Goal: Navigation & Orientation: Find specific page/section

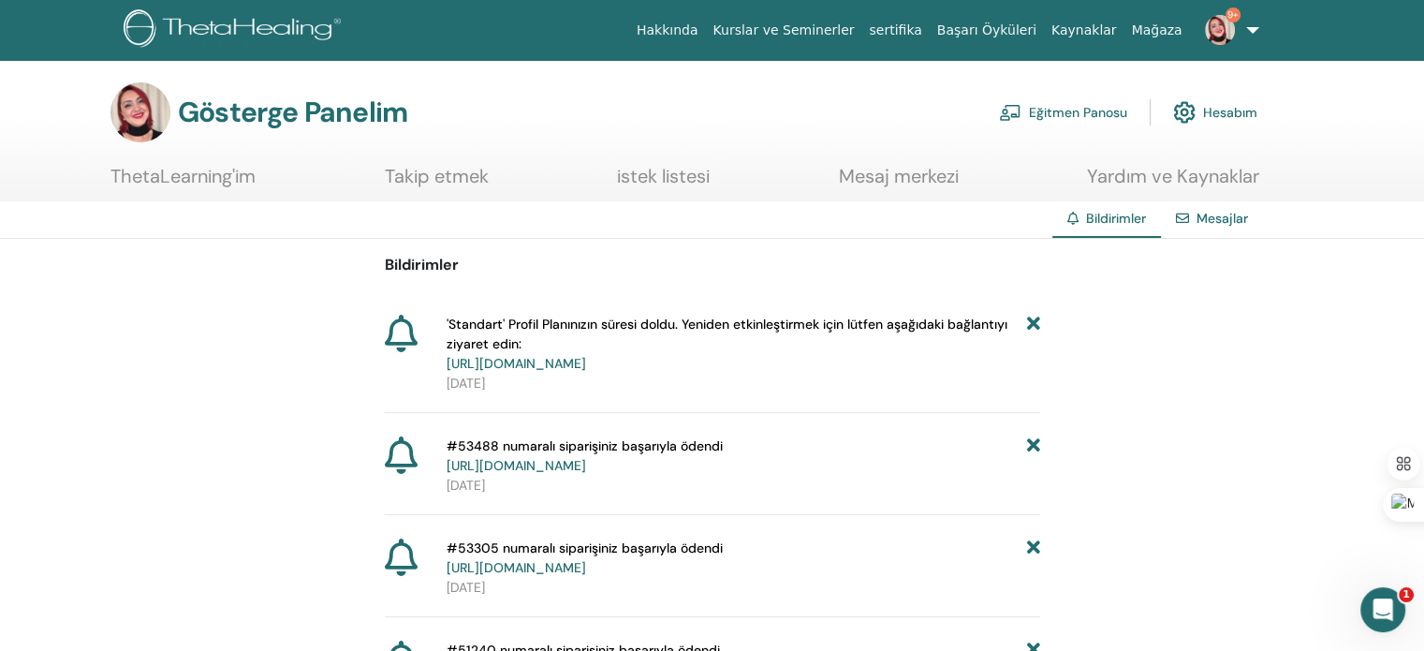
click at [1048, 116] on font "Eğitmen Panosu" at bounding box center [1078, 113] width 98 height 17
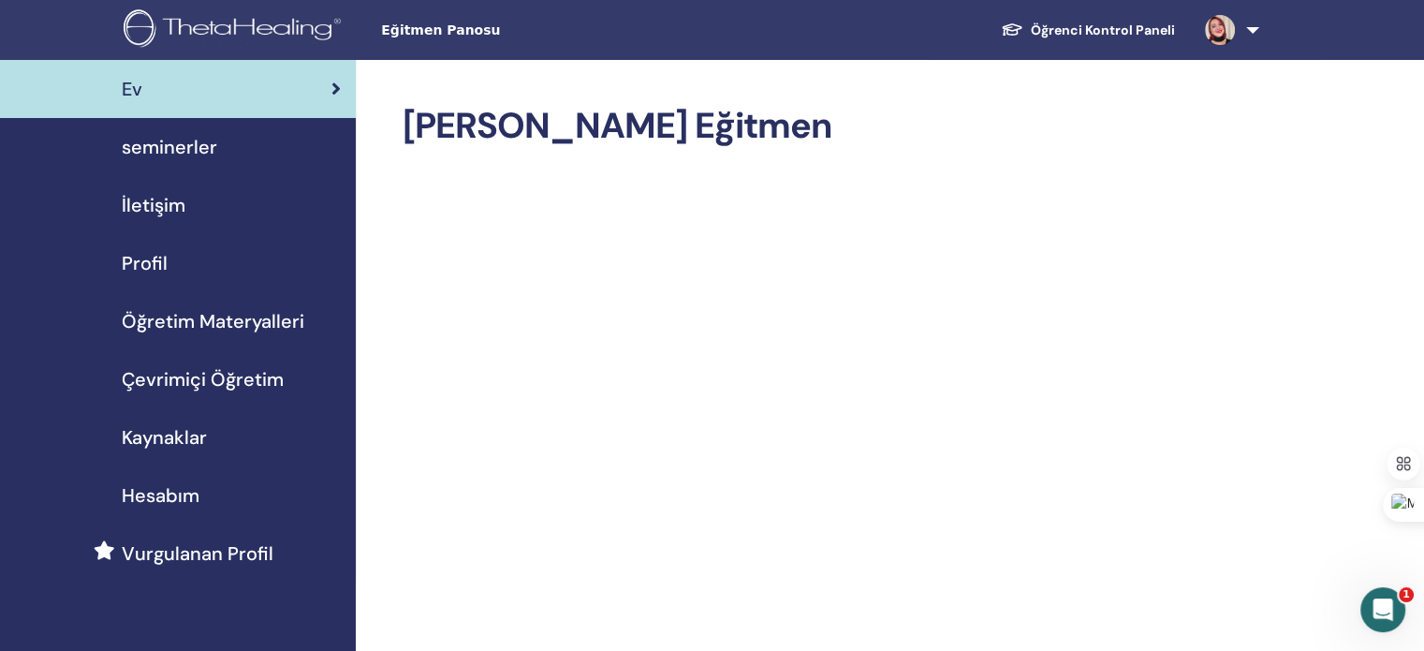
click at [222, 377] on span "Çevrimiçi Öğretim" at bounding box center [203, 379] width 162 height 28
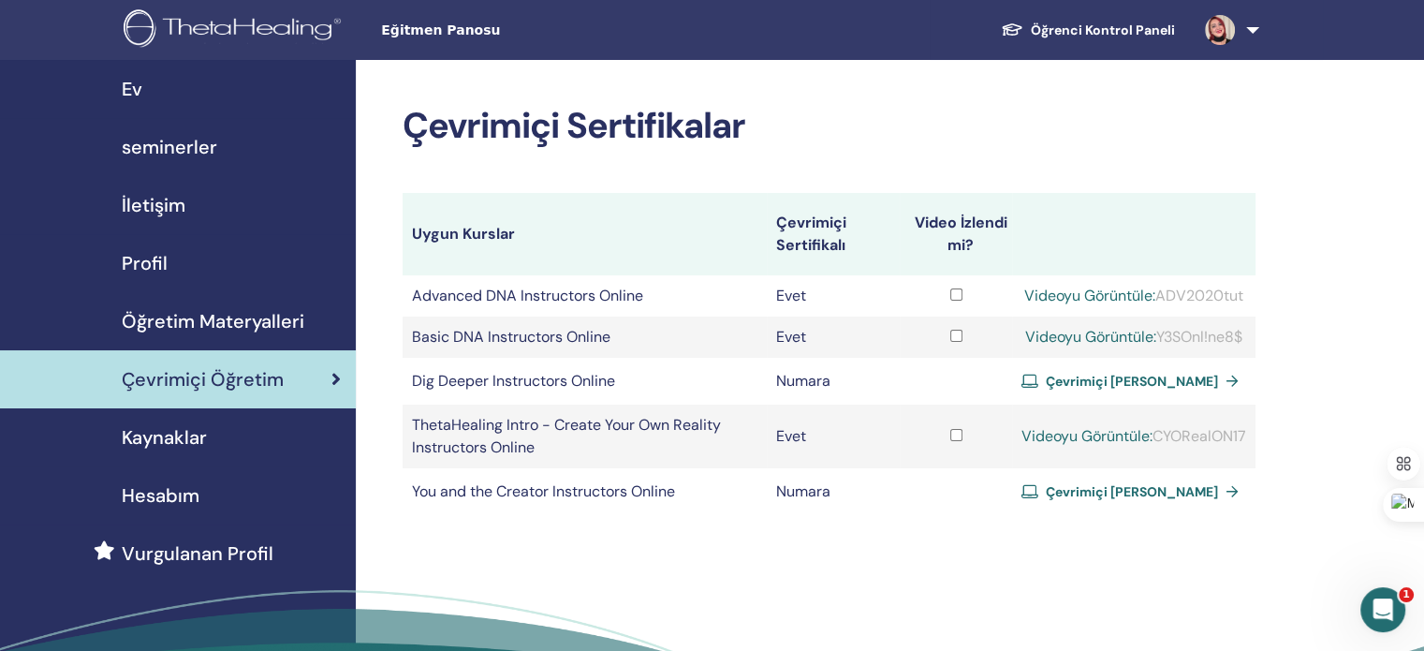
click at [191, 307] on span "Öğretim Materyalleri" at bounding box center [213, 321] width 183 height 28
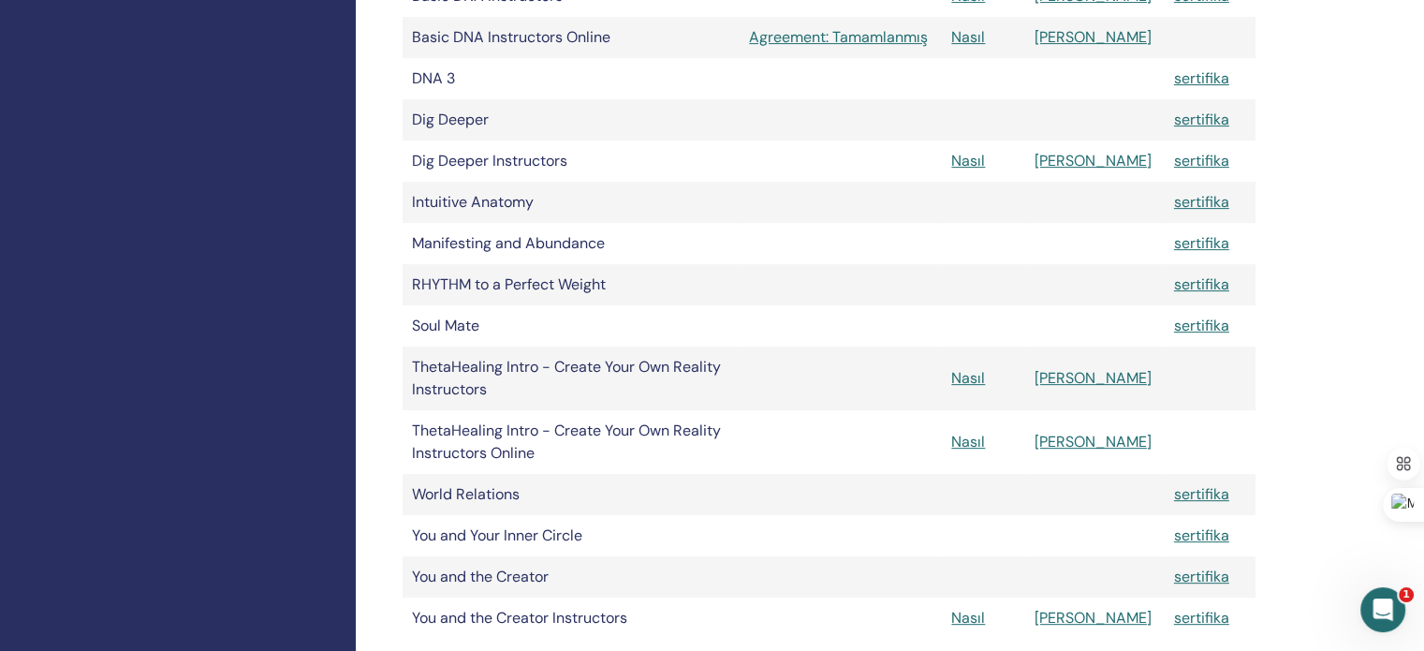
scroll to position [187, 0]
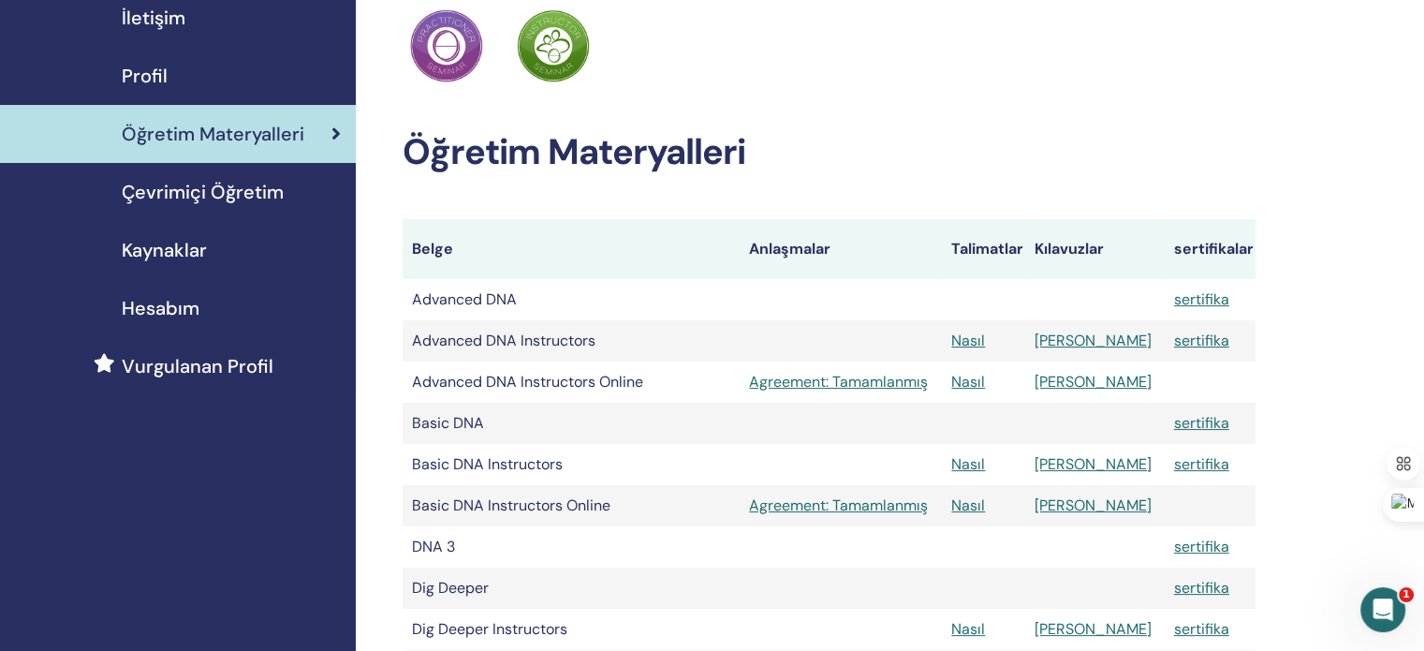
click at [169, 310] on span "Hesabım" at bounding box center [161, 308] width 78 height 28
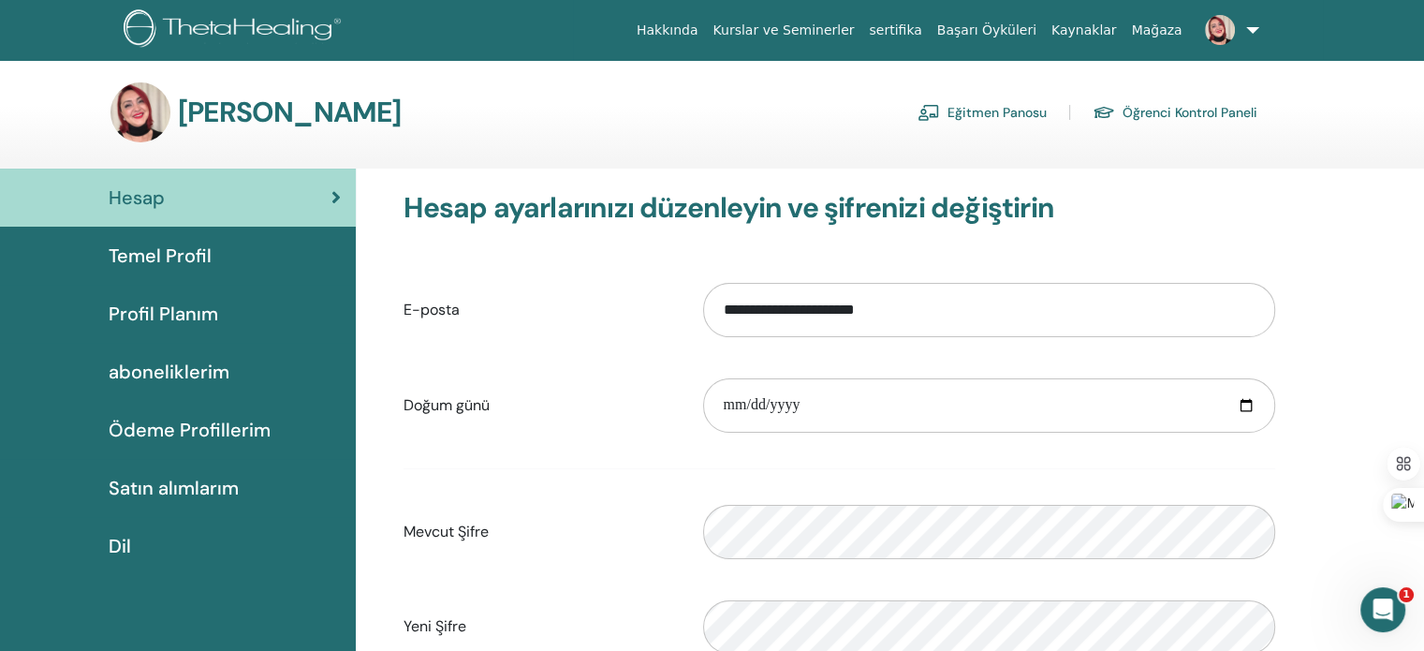
click at [201, 490] on span "Satın alımlarım" at bounding box center [174, 488] width 130 height 28
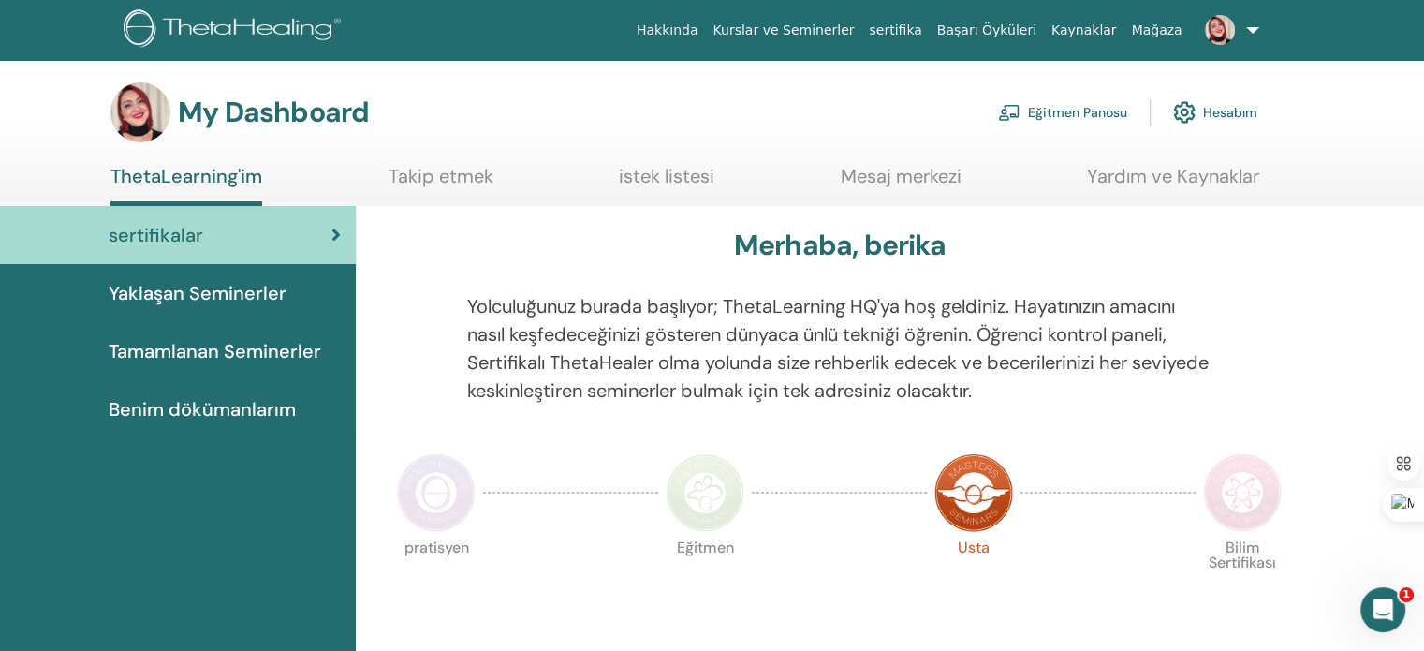
click at [913, 179] on link "Mesaj merkezi" at bounding box center [901, 183] width 121 height 37
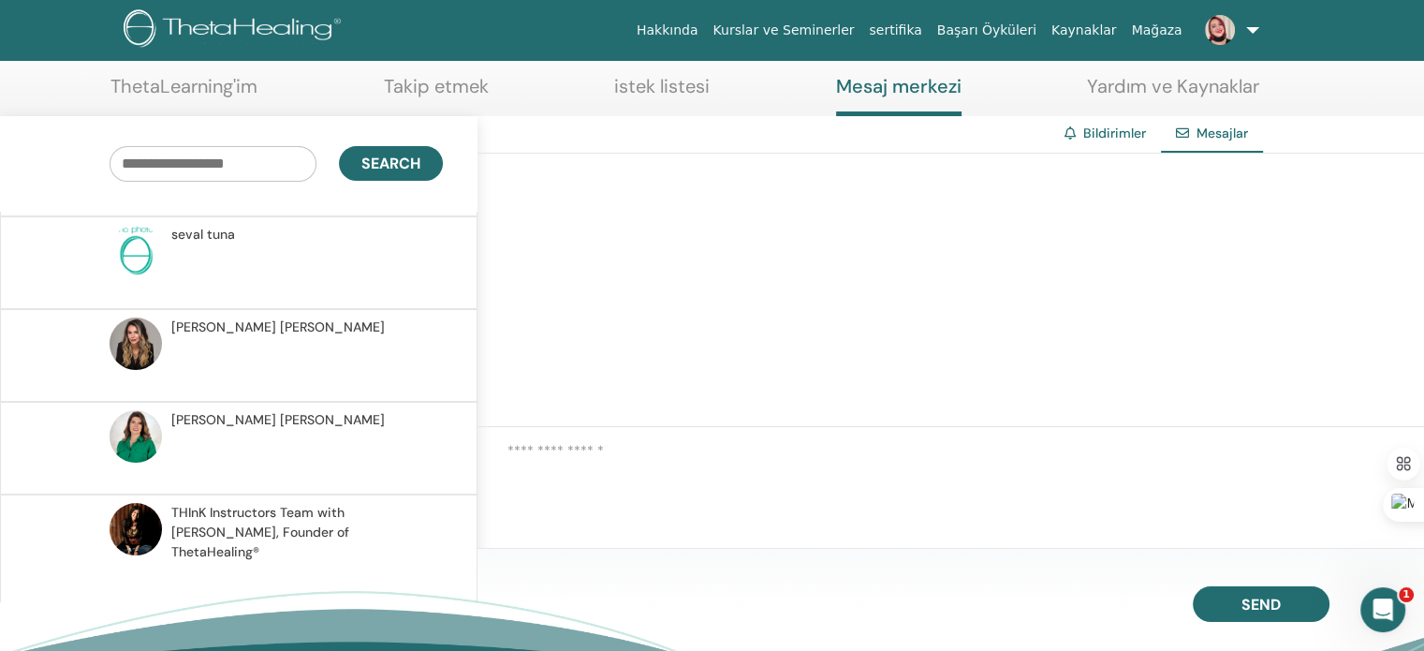
scroll to position [236, 0]
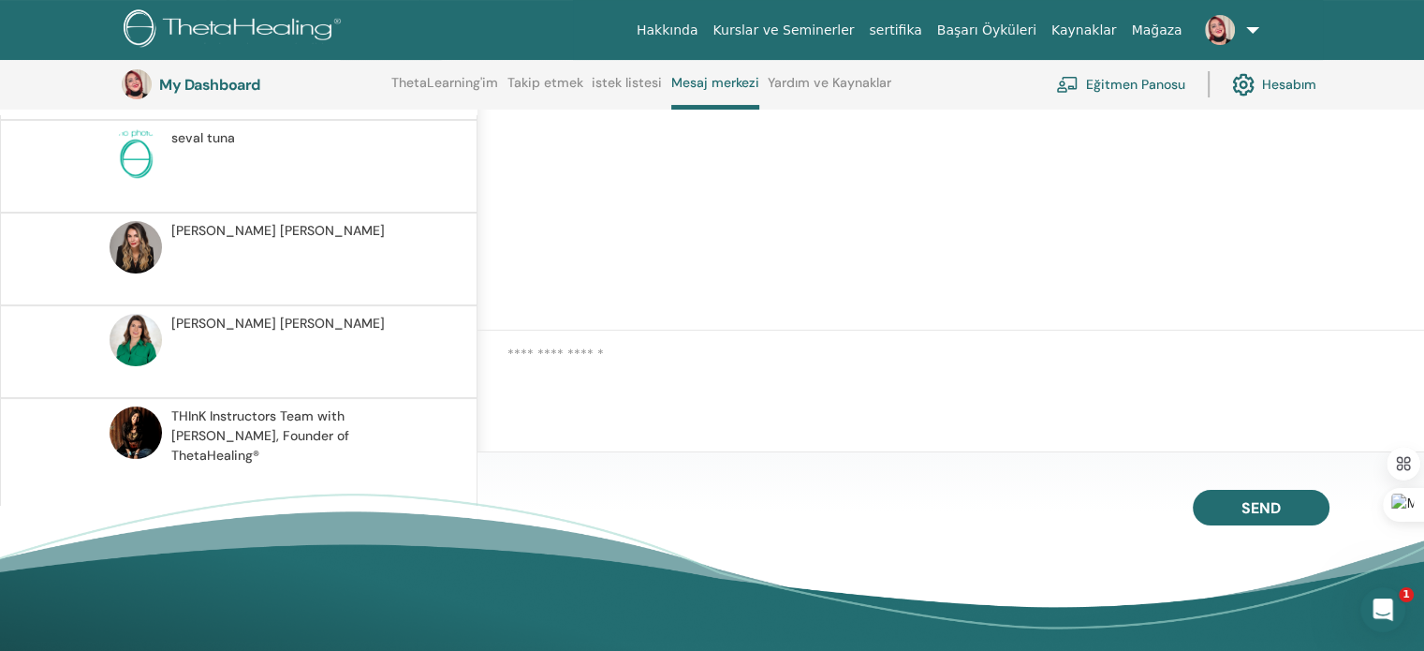
click at [335, 423] on span "THInK Instructors Team with [PERSON_NAME], Founder of ThetaHealing®" at bounding box center [304, 435] width 266 height 59
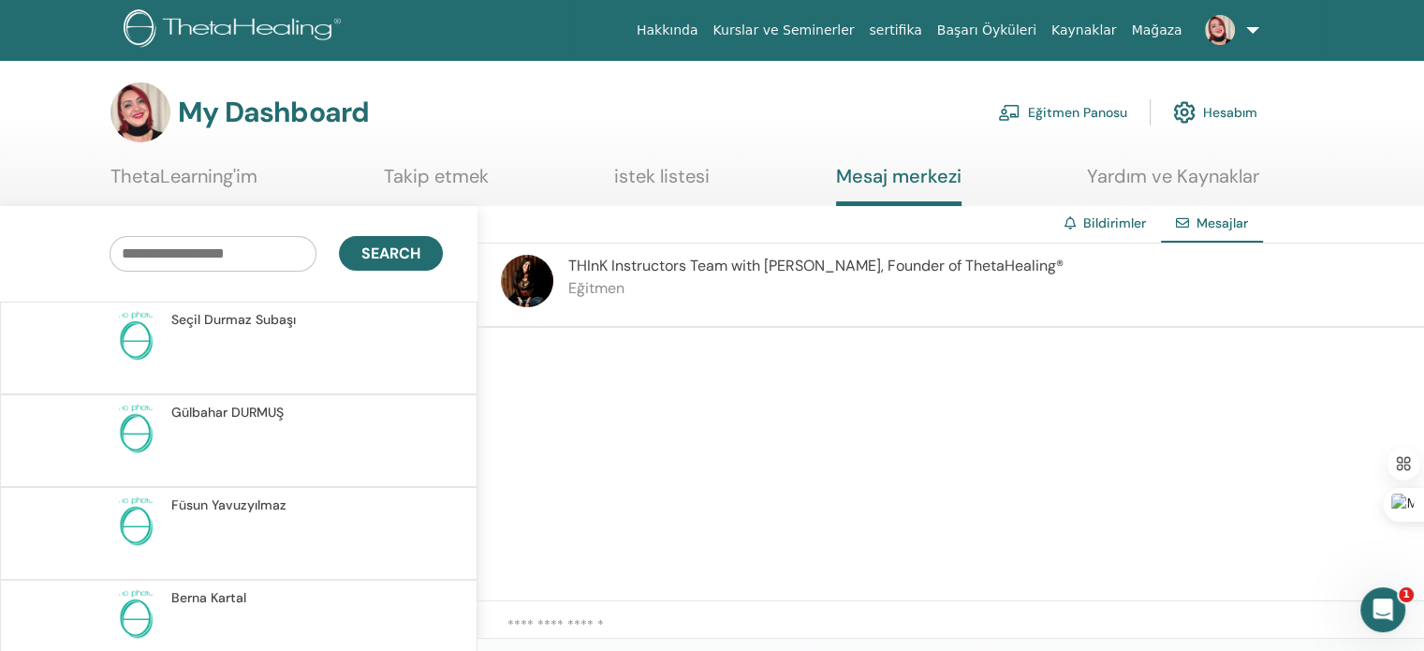
click at [1123, 227] on link "Bildirimler" at bounding box center [1114, 222] width 63 height 17
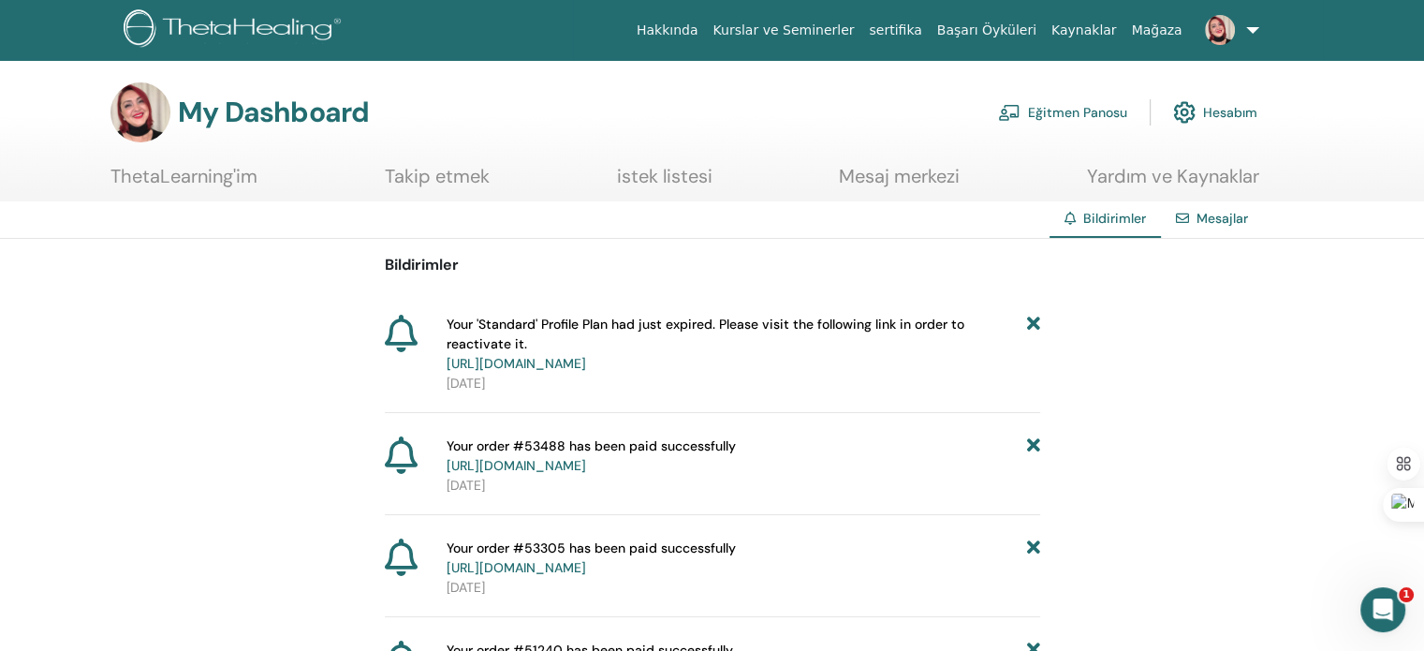
click at [233, 174] on link "ThetaLearning'im" at bounding box center [183, 183] width 147 height 37
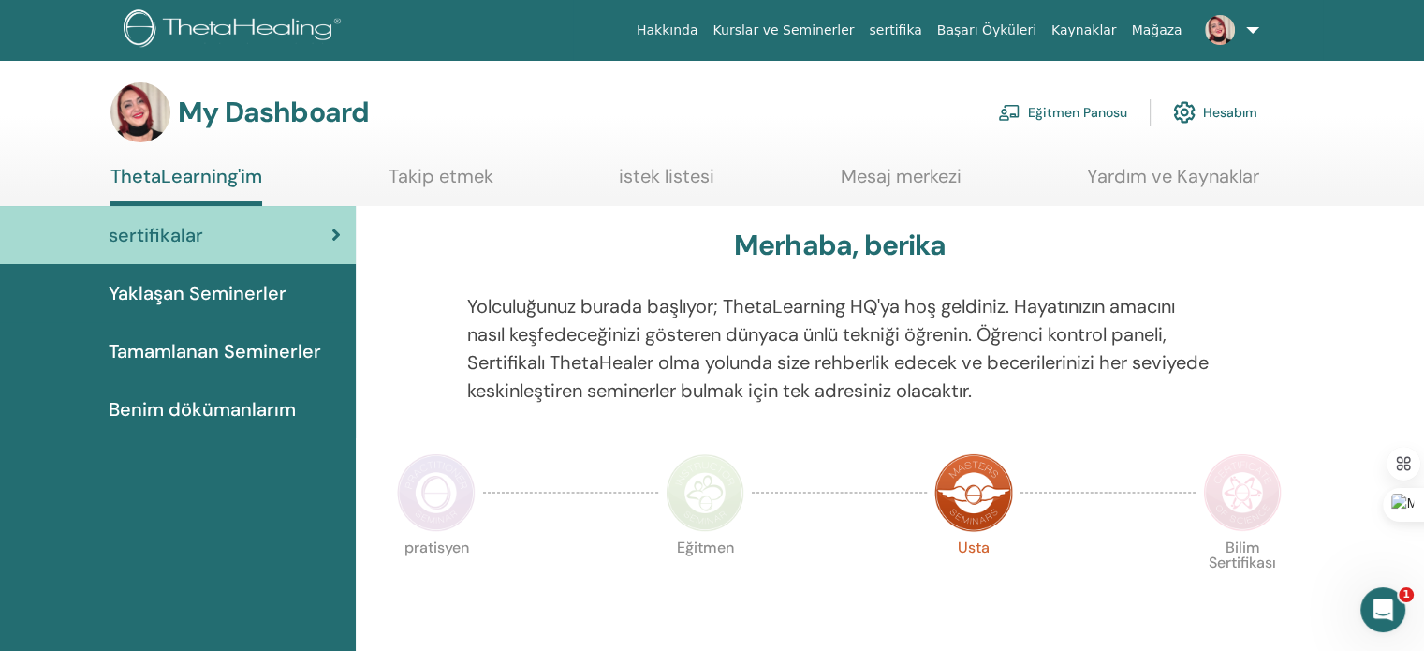
click at [1267, 22] on ul "Hakkında Kurslar ve [DEMOGRAPHIC_DATA] sertifika Başarı Öyküleri Kaynaklar [GEO…" at bounding box center [948, 30] width 750 height 60
click at [1260, 30] on link at bounding box center [1228, 30] width 77 height 60
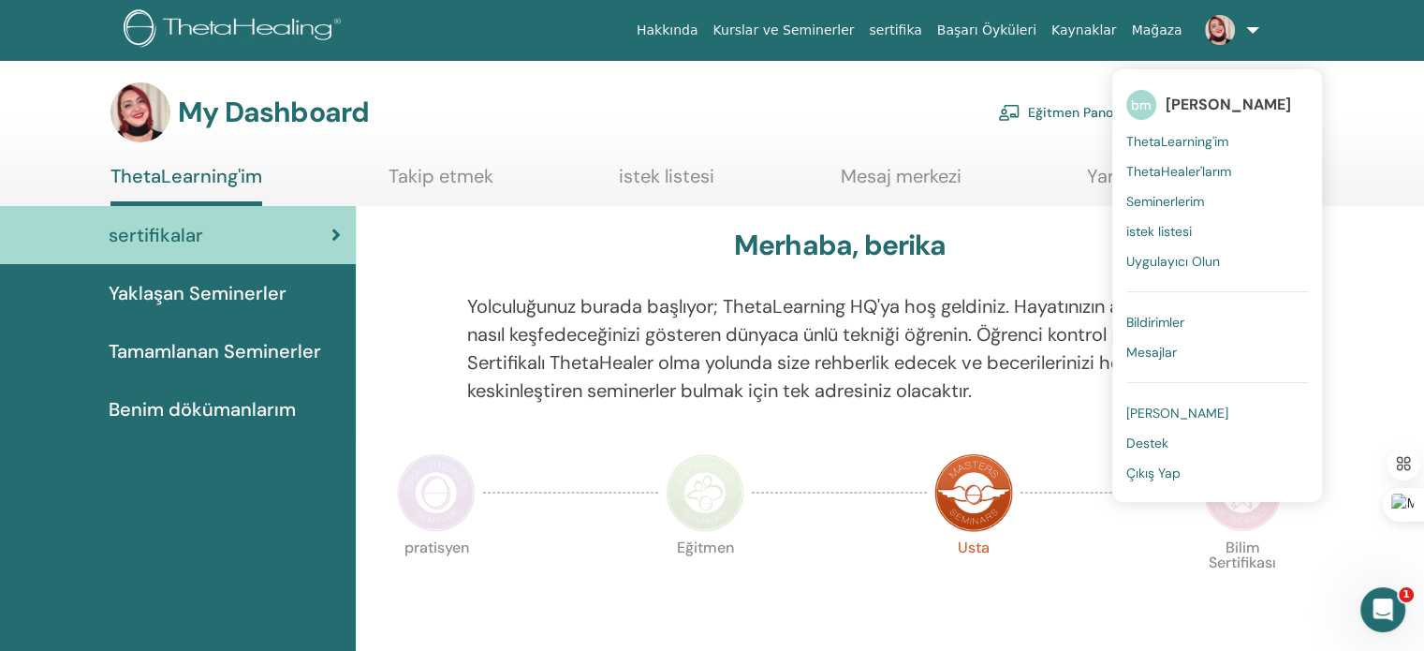
click at [513, 127] on div "My Dashboard Eğitmen Panosu Hesabım" at bounding box center [683, 112] width 1147 height 60
